Goal: Navigation & Orientation: Find specific page/section

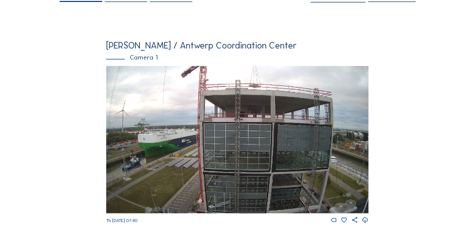
scroll to position [100, 0]
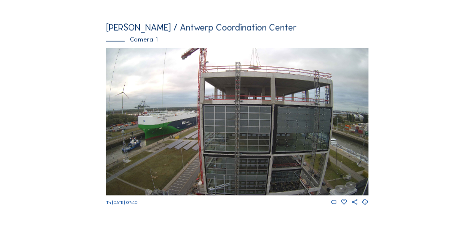
click at [263, 103] on img at bounding box center [237, 122] width 262 height 148
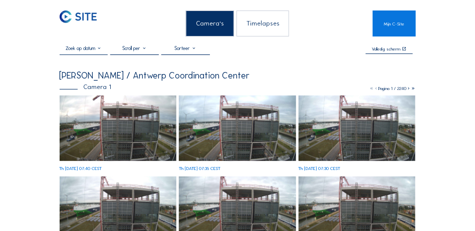
click at [122, 124] on img at bounding box center [118, 129] width 117 height 66
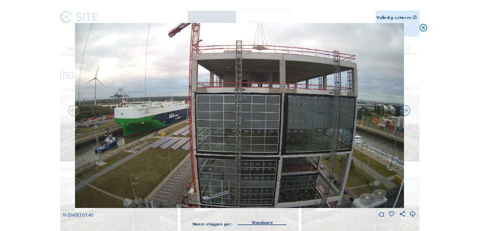
click at [412, 17] on icon at bounding box center [414, 17] width 5 height 5
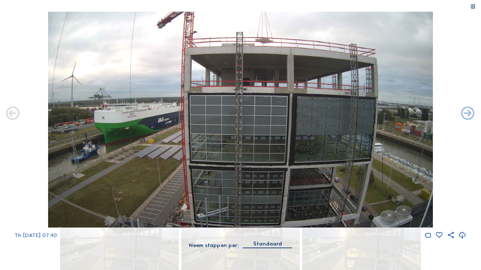
click at [232, 153] on img at bounding box center [240, 120] width 385 height 216
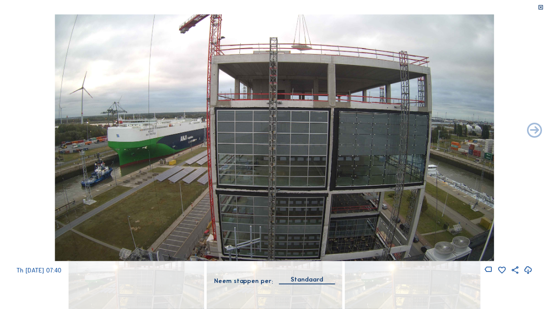
click at [287, 83] on img at bounding box center [275, 137] width 440 height 247
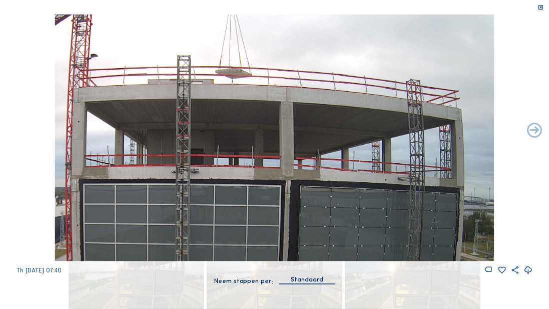
drag, startPoint x: 263, startPoint y: 127, endPoint x: 176, endPoint y: 248, distance: 148.8
click at [176, 231] on img at bounding box center [275, 137] width 440 height 247
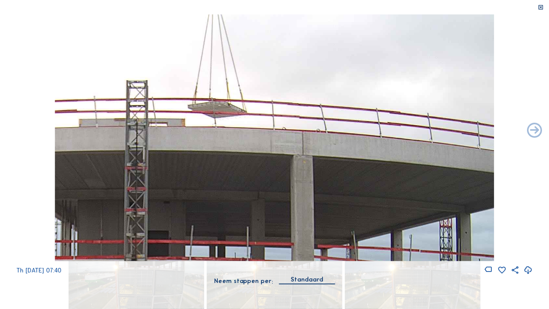
drag, startPoint x: 226, startPoint y: 87, endPoint x: 217, endPoint y: 178, distance: 91.6
click at [217, 178] on img at bounding box center [275, 137] width 440 height 247
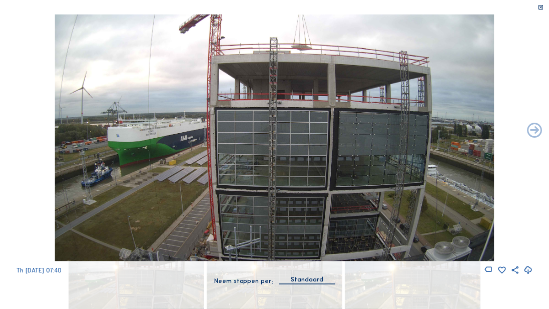
click at [474, 7] on icon at bounding box center [541, 8] width 6 height 6
